Goal: Navigation & Orientation: Understand site structure

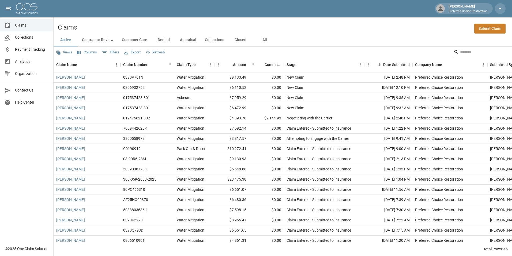
click at [22, 25] on span "Claims" at bounding box center [32, 26] width 34 height 6
click at [17, 36] on span "Collections" at bounding box center [32, 38] width 34 height 6
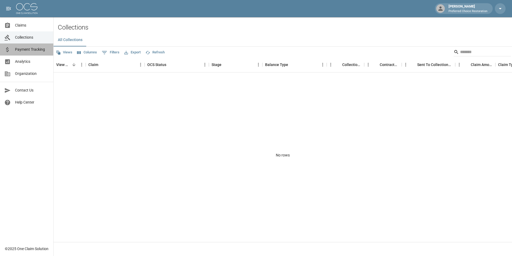
click at [23, 50] on span "Payment Tracking" at bounding box center [32, 50] width 34 height 6
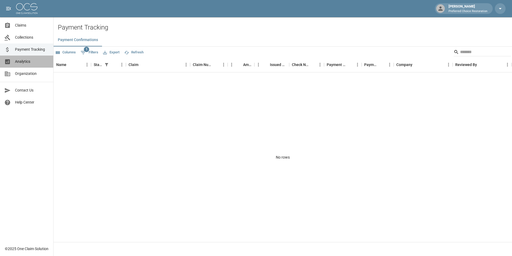
click at [23, 60] on span "Analytics" at bounding box center [32, 62] width 34 height 6
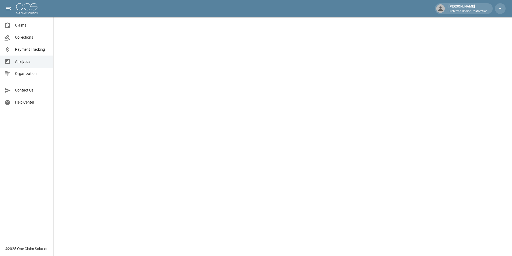
click at [32, 35] on span "Collections" at bounding box center [32, 38] width 34 height 6
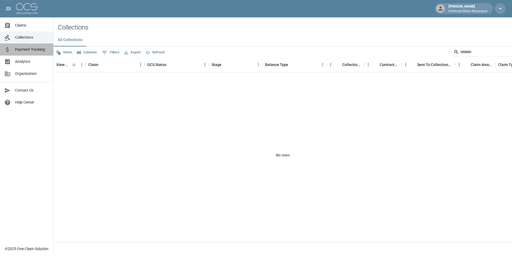
click at [40, 49] on span "Payment Tracking" at bounding box center [32, 50] width 34 height 6
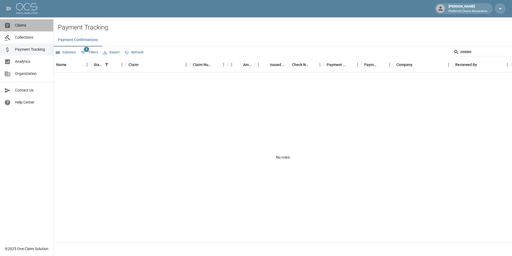
click at [30, 25] on span "Claims" at bounding box center [32, 26] width 34 height 6
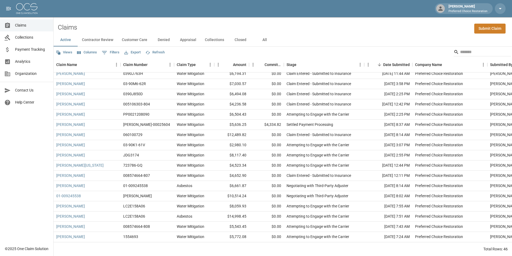
scroll to position [303, 0]
click at [277, 65] on div "Committed Amount" at bounding box center [273, 64] width 17 height 15
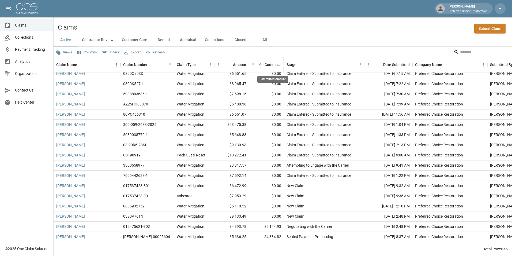
click at [277, 65] on div "Committed Amount" at bounding box center [273, 64] width 17 height 15
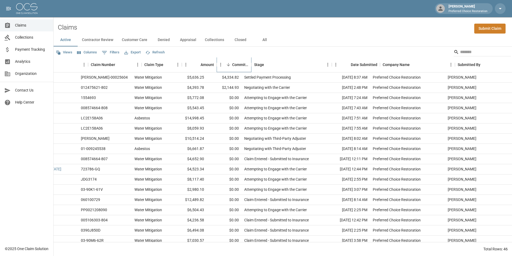
scroll to position [0, 0]
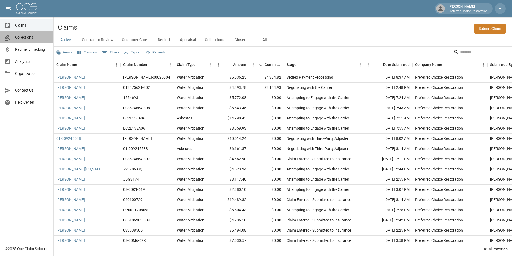
click at [27, 37] on span "Collections" at bounding box center [32, 38] width 34 height 6
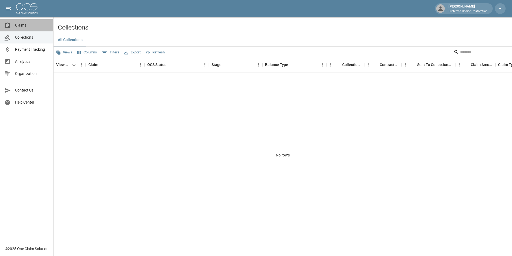
click at [25, 27] on span "Claims" at bounding box center [32, 26] width 34 height 6
